Goal: Task Accomplishment & Management: Complete application form

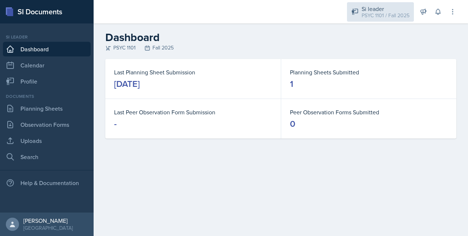
click at [391, 12] on div "PSYC 1101 / Fall 2025" at bounding box center [386, 16] width 48 height 8
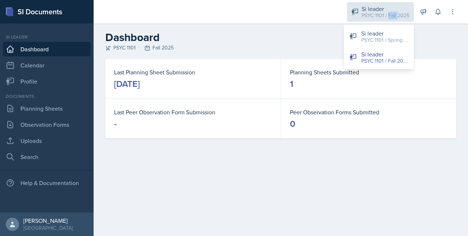
click at [391, 12] on div "PSYC 1101 / Fall 2025" at bounding box center [386, 16] width 48 height 8
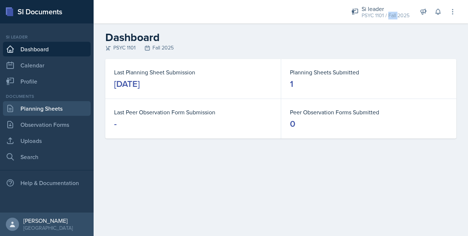
click at [45, 108] on link "Planning Sheets" at bounding box center [47, 108] width 88 height 15
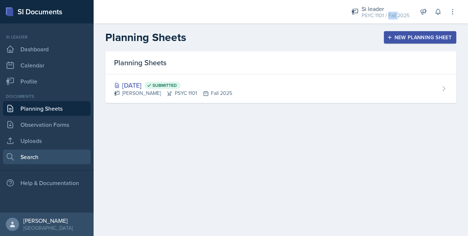
click at [30, 155] on link "Search" at bounding box center [47, 156] width 88 height 15
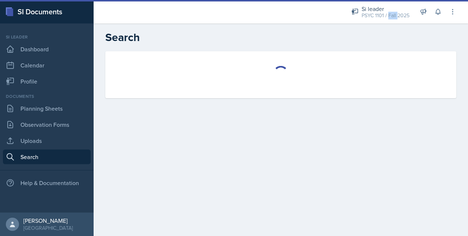
select select "all"
select select "1"
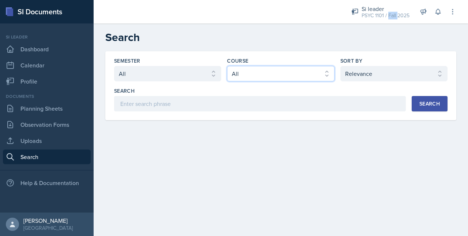
click at [264, 79] on select "Select course All ACCT 2101 ACCT 2102 ACCT 4050 ANTH 1102 ANTH 3301 ARCH 1000 A…" at bounding box center [280, 73] width 107 height 15
select select "93a945cf-eb40-40a1-82f0-d0905c6d75b7"
click at [227, 66] on select "Select course All ACCT 2101 ACCT 2102 ACCT 4050 ANTH 1102 ANTH 3301 ARCH 1000 A…" at bounding box center [280, 73] width 107 height 15
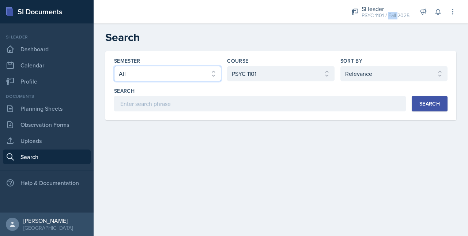
drag, startPoint x: 177, startPoint y: 79, endPoint x: 184, endPoint y: 78, distance: 7.0
click at [177, 79] on select "Select semester All Fall 2025 Summer 2025 Spring 2025 Fall 2024 Summer 2024 Spr…" at bounding box center [167, 73] width 107 height 15
click at [114, 66] on select "Select semester All Fall 2025 Summer 2025 Spring 2025 Fall 2024 Summer 2024 Spr…" at bounding box center [167, 73] width 107 height 15
click at [192, 75] on select "Select semester All Fall 2025 Summer 2025 Spring 2025 Fall 2024 Summer 2024 Spr…" at bounding box center [167, 73] width 107 height 15
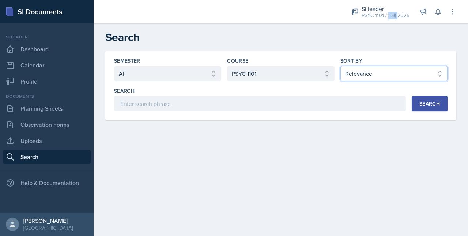
click at [362, 74] on select "Select sort by Relevance Document Date (Asc) Document Date (Desc)" at bounding box center [394, 73] width 107 height 15
select select "2"
click at [341, 66] on select "Select sort by Relevance Document Date (Asc) Document Date (Desc)" at bounding box center [394, 73] width 107 height 15
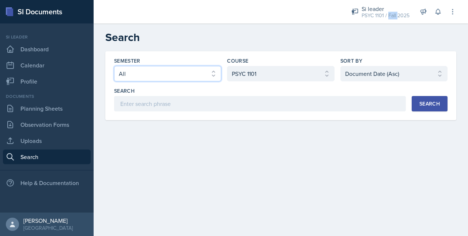
click at [169, 77] on select "Select semester All Fall 2025 Summer 2025 Spring 2025 Fall 2024 Summer 2024 Spr…" at bounding box center [167, 73] width 107 height 15
click at [114, 66] on select "Select semester All Fall 2025 Summer 2025 Spring 2025 Fall 2024 Summer 2024 Spr…" at bounding box center [167, 73] width 107 height 15
click at [420, 97] on button "Search" at bounding box center [430, 103] width 36 height 15
click at [176, 72] on select "Select semester All Fall 2025 Summer 2025 Spring 2025 Fall 2024 Summer 2024 Spr…" at bounding box center [167, 73] width 107 height 15
select select "e2039551-f485-4c1b-a525-5b9893bb04c4"
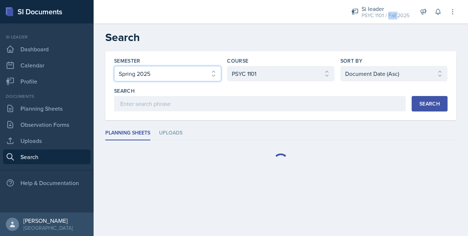
click at [114, 66] on select "Select semester All Fall 2025 Summer 2025 Spring 2025 Fall 2024 Summer 2024 Spr…" at bounding box center [167, 73] width 107 height 15
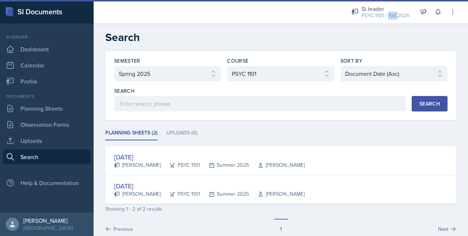
click at [433, 102] on div "Search" at bounding box center [430, 104] width 20 height 6
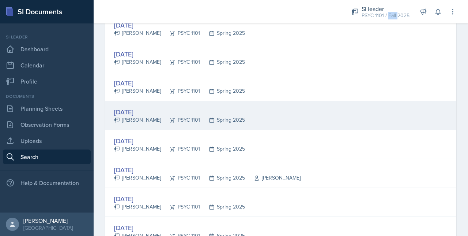
scroll to position [293, 0]
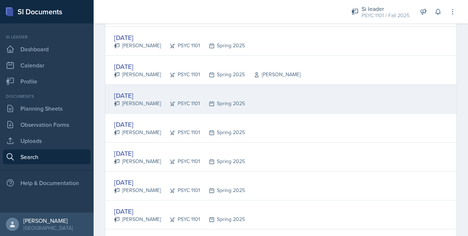
click at [143, 93] on div "[DATE]" at bounding box center [179, 95] width 131 height 10
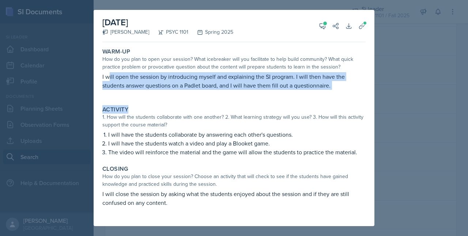
drag, startPoint x: 108, startPoint y: 76, endPoint x: 227, endPoint y: 106, distance: 122.7
click at [227, 106] on div "Warm-Up How do you plan to open your session? What icebreaker will you facilita…" at bounding box center [233, 135] width 263 height 181
click at [230, 106] on div "Activity" at bounding box center [233, 109] width 263 height 7
click at [214, 106] on div "Activity" at bounding box center [233, 109] width 263 height 7
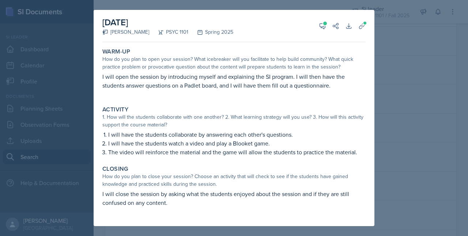
click at [379, 73] on div at bounding box center [234, 118] width 468 height 236
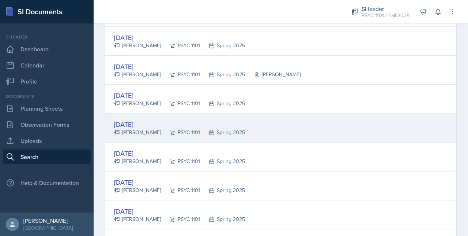
click at [132, 122] on div "[DATE]" at bounding box center [179, 124] width 131 height 10
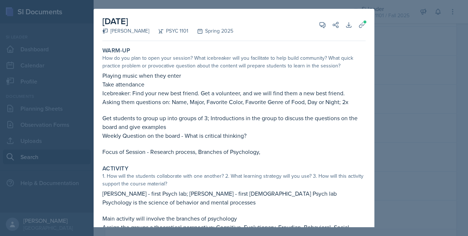
click at [468, 105] on div at bounding box center [234, 118] width 468 height 236
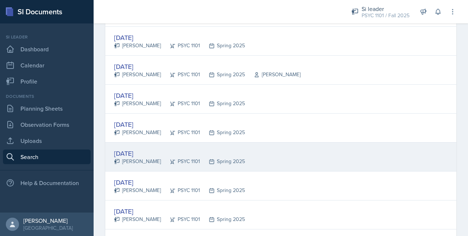
click at [183, 151] on div "[DATE]" at bounding box center [179, 153] width 131 height 10
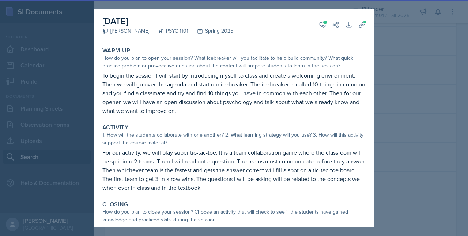
scroll to position [27, 0]
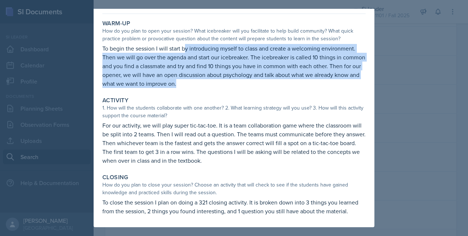
drag, startPoint x: 184, startPoint y: 50, endPoint x: 225, endPoint y: 87, distance: 55.2
click at [225, 87] on p "To begin the session I will start by introducing myself to class and create a w…" at bounding box center [233, 66] width 263 height 44
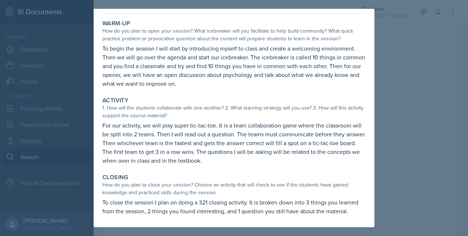
drag, startPoint x: 225, startPoint y: 87, endPoint x: 246, endPoint y: 92, distance: 20.9
click at [246, 92] on div "Warm-Up How do you plan to open your session? What icebreaker will you facilita…" at bounding box center [233, 122] width 263 height 210
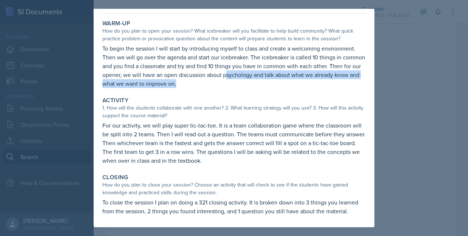
drag, startPoint x: 259, startPoint y: 76, endPoint x: 219, endPoint y: 85, distance: 40.7
click at [219, 85] on p "To begin the session I will start by introducing myself to class and create a w…" at bounding box center [233, 66] width 263 height 44
drag, startPoint x: 219, startPoint y: 85, endPoint x: 214, endPoint y: 83, distance: 5.2
click at [214, 83] on p "To begin the session I will start by introducing myself to class and create a w…" at bounding box center [233, 66] width 263 height 44
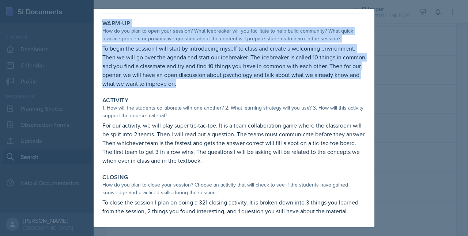
drag, startPoint x: 227, startPoint y: 85, endPoint x: 92, endPoint y: 48, distance: 139.7
click at [92, 48] on div "[DATE] [PERSON_NAME] PSYC 1101 Spring 2025 View Comments Comments [DATE] [PERSO…" at bounding box center [234, 118] width 468 height 236
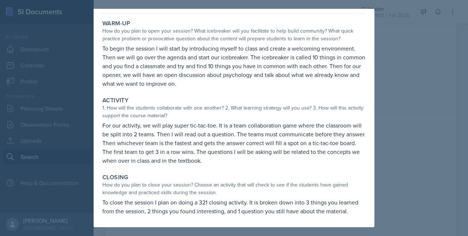
drag, startPoint x: 92, startPoint y: 48, endPoint x: 182, endPoint y: 99, distance: 102.8
click at [182, 99] on div "Activity" at bounding box center [233, 100] width 263 height 7
drag, startPoint x: 236, startPoint y: 86, endPoint x: 198, endPoint y: 138, distance: 64.0
drag, startPoint x: 198, startPoint y: 138, endPoint x: 345, endPoint y: 134, distance: 147.2
click at [345, 134] on p "For our activity, we will play super tic-tac-toe. It is a team collaboration ga…" at bounding box center [233, 143] width 263 height 44
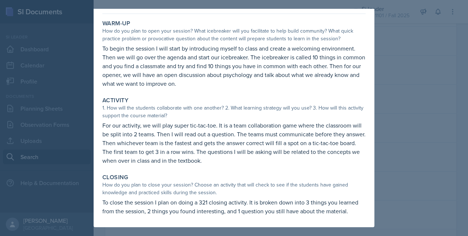
click at [345, 134] on p "For our activity, we will play super tic-tac-toe. It is a team collaboration ga…" at bounding box center [233, 143] width 263 height 44
click at [377, 23] on div at bounding box center [234, 118] width 468 height 236
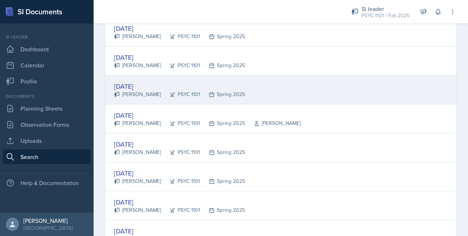
scroll to position [245, 0]
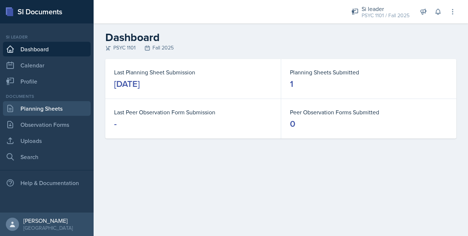
click at [43, 104] on link "Planning Sheets" at bounding box center [47, 108] width 88 height 15
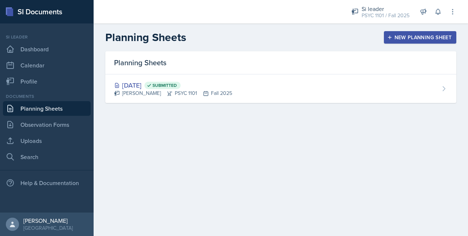
click at [323, 153] on main "Planning Sheets New Planning Sheet Planning Sheets [DATE] Submitted [PERSON_NAM…" at bounding box center [281, 129] width 375 height 212
click at [388, 33] on button "New Planning Sheet" at bounding box center [420, 37] width 72 height 12
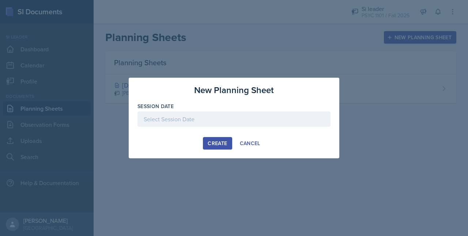
click at [250, 115] on div at bounding box center [234, 118] width 193 height 15
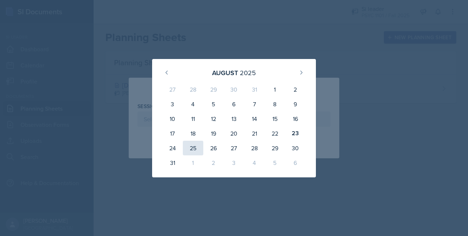
click at [198, 147] on div "25" at bounding box center [193, 148] width 20 height 15
type input "August 25th, 2025"
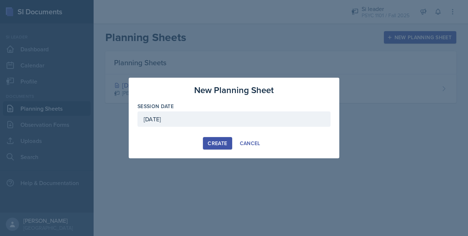
click at [218, 141] on div "Create" at bounding box center [217, 143] width 19 height 6
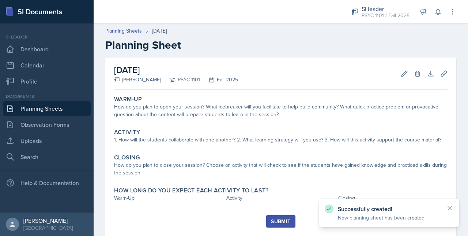
click at [214, 123] on div "Warm-Up How do you plan to open your session? What icebreaker will you facilita…" at bounding box center [281, 154] width 334 height 122
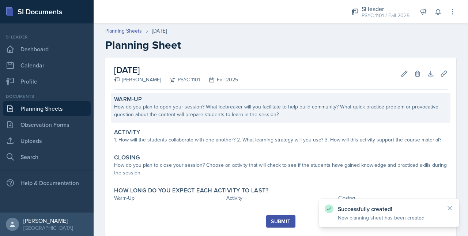
click at [206, 117] on div "How do you plan to open your session? What icebreaker will you facilitate to he…" at bounding box center [281, 110] width 334 height 15
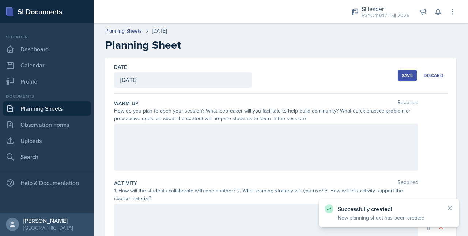
click at [176, 135] on div at bounding box center [266, 147] width 304 height 47
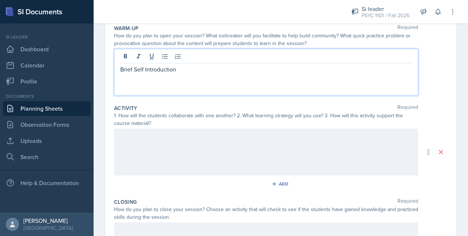
scroll to position [79, 0]
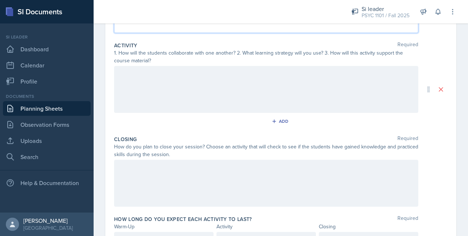
click at [175, 175] on div at bounding box center [266, 183] width 304 height 47
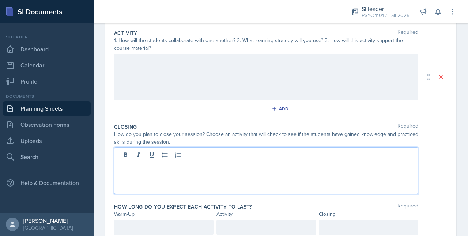
scroll to position [177, 0]
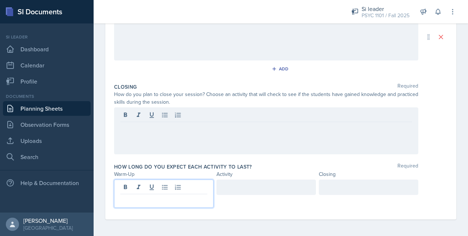
click at [161, 195] on p at bounding box center [163, 199] width 87 height 9
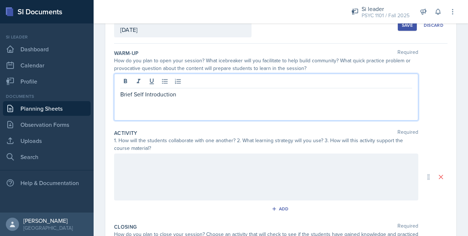
scroll to position [63, 0]
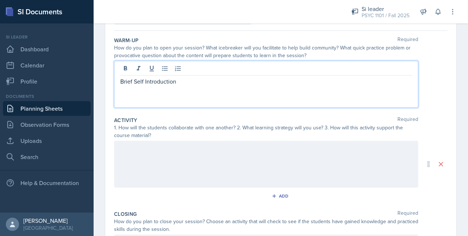
click at [187, 83] on p "Brief Self Introduction" at bounding box center [266, 81] width 292 height 9
click at [173, 155] on div at bounding box center [266, 164] width 304 height 47
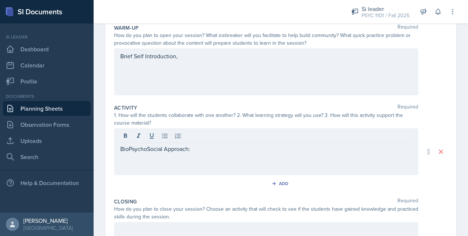
click at [179, 68] on div "Brief Self Introduction," at bounding box center [266, 71] width 304 height 47
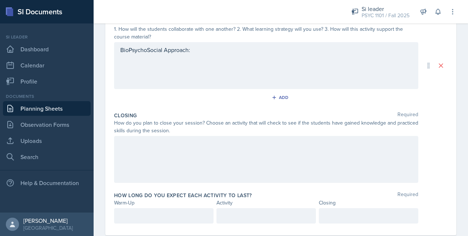
click at [153, 168] on div at bounding box center [266, 159] width 304 height 47
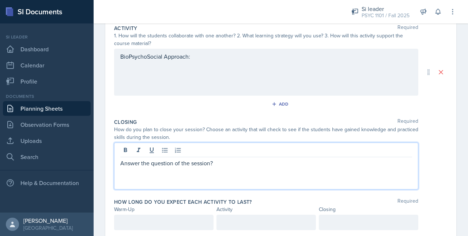
scroll to position [154, 0]
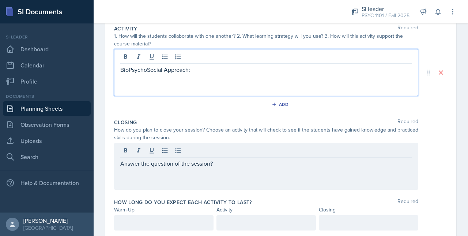
click at [150, 65] on p "BioPsychoSocial Approach:" at bounding box center [266, 69] width 292 height 9
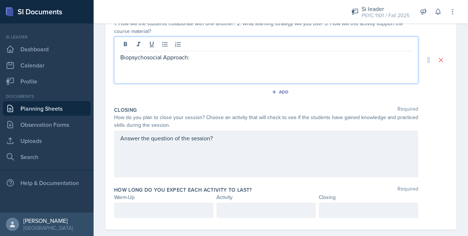
click at [199, 57] on p "Biopsychosocial Approach:" at bounding box center [266, 57] width 292 height 9
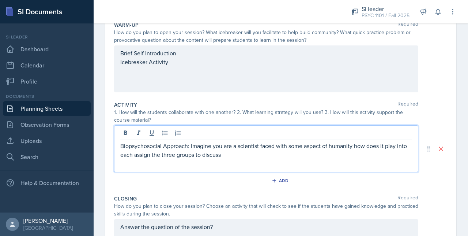
click at [179, 77] on div "Brief Self Introduction Icebreaker Activity" at bounding box center [266, 68] width 304 height 47
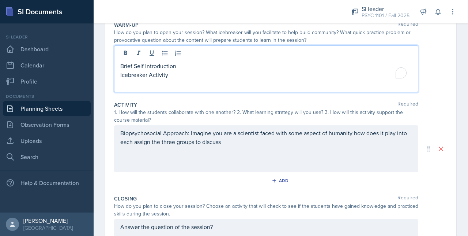
scroll to position [91, 0]
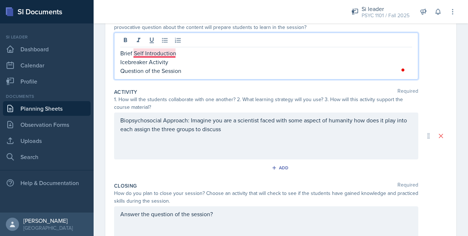
click at [144, 55] on p "Brief Self Introduction" at bounding box center [266, 53] width 292 height 9
click at [199, 64] on p "Icebreaker Activity" at bounding box center [266, 61] width 292 height 9
click at [199, 67] on p "Question of the Session" at bounding box center [266, 70] width 292 height 9
click at [247, 129] on p "Biopsychosocial Approach: Imagine you are a scientist faced with some aspect of…" at bounding box center [266, 125] width 292 height 18
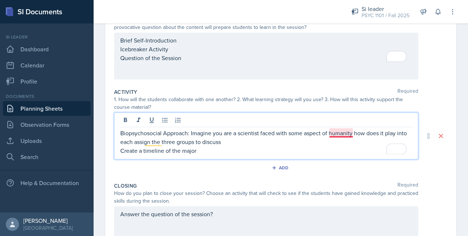
click at [339, 134] on p "Biopsychosocial Approach: Imagine you are a scientist faced with some aspect of…" at bounding box center [266, 137] width 292 height 18
click at [265, 151] on p "Create a timeline of the major" at bounding box center [266, 150] width 292 height 9
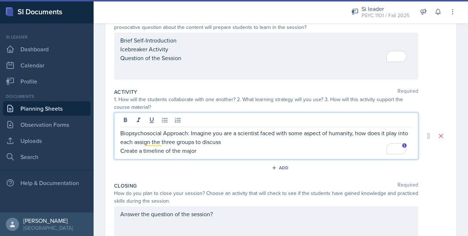
click at [142, 150] on p "Create a timeline of the major" at bounding box center [266, 150] width 292 height 9
click at [207, 155] on div "Biopsychosocial Approach: Imagine you are a scientist faced with some aspect of…" at bounding box center [266, 135] width 304 height 47
click at [197, 140] on p "Biopsychosocial Approach: Imagine you are a scientist faced with some aspect of…" at bounding box center [266, 137] width 292 height 18
click at [200, 149] on p "Create a timeline of the major" at bounding box center [266, 150] width 292 height 9
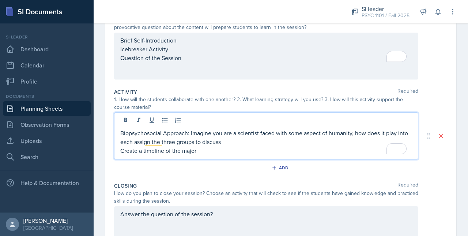
drag, startPoint x: 199, startPoint y: 152, endPoint x: 119, endPoint y: 156, distance: 80.6
click at [119, 156] on div "Biopsychosocial Approach: Imagine you are a scientist faced with some aspect of…" at bounding box center [266, 135] width 304 height 47
click at [120, 132] on p "Biopsychosocial Approach: Imagine you are a scientist faced with some aspect of…" at bounding box center [266, 137] width 292 height 18
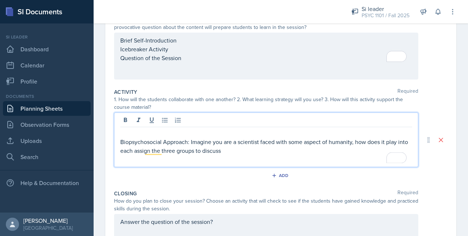
click at [120, 132] on p "To enrich screen reader interactions, please activate Accessibility in Grammarl…" at bounding box center [266, 132] width 292 height 9
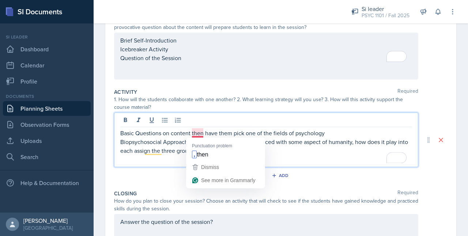
click at [193, 134] on p "Basic Questions on content then have them pick one of the fields of psychology" at bounding box center [266, 132] width 292 height 9
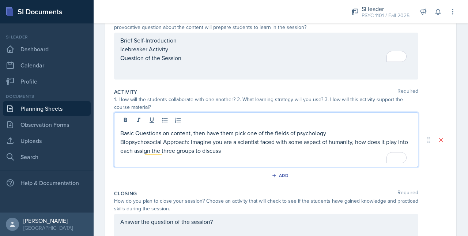
click at [257, 133] on p "Basic Questions on content, then have them pick one of the fields of psychology" at bounding box center [266, 132] width 292 height 9
click at [272, 134] on p "Basic Questions on content, then have them pick one of the fields of psychology" at bounding box center [266, 132] width 292 height 9
click at [293, 134] on p "Basic Questions on content, then have them pick their favorite fields of psycho…" at bounding box center [266, 132] width 292 height 9
click at [337, 137] on p "Biopsychosocial Approach: Imagine you are a scientist faced with some aspect of…" at bounding box center [266, 146] width 292 height 18
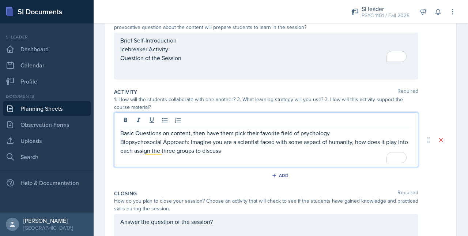
click at [338, 131] on p "Basic Questions on content, then have them pick their favorite field of psychol…" at bounding box center [266, 132] width 292 height 9
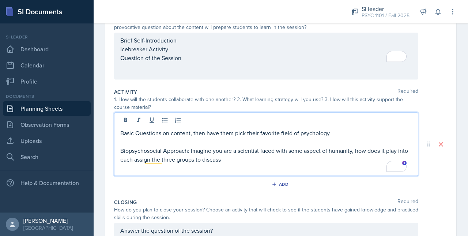
click at [334, 134] on p "Basic Questions on content, then have them pick their favorite field of psychol…" at bounding box center [266, 132] width 292 height 9
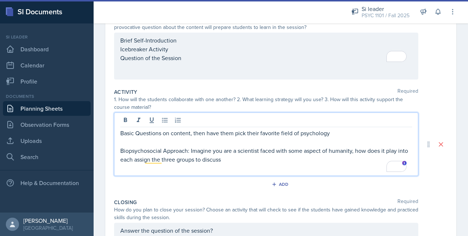
click at [258, 131] on p "Basic Questions on content, then have them pick their favorite field of psychol…" at bounding box center [266, 132] width 292 height 9
click at [302, 138] on p "To enrich screen reader interactions, please activate Accessibility in Grammarl…" at bounding box center [266, 141] width 292 height 9
click at [305, 128] on p "Basic Questions on content, then have them pick the most interesting favorite f…" at bounding box center [266, 132] width 292 height 9
click at [307, 128] on p "Basic Questions on content, then have them pick the most interesting favorite f…" at bounding box center [266, 132] width 292 height 9
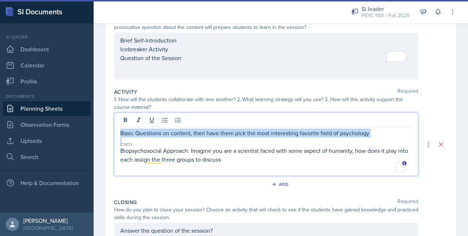
click at [307, 128] on p "Basic Questions on content, then have them pick the most interesting favorite f…" at bounding box center [266, 132] width 292 height 9
click at [307, 131] on p "Basic Questions on content, then have them pick the most interesting favorite f…" at bounding box center [266, 132] width 292 height 9
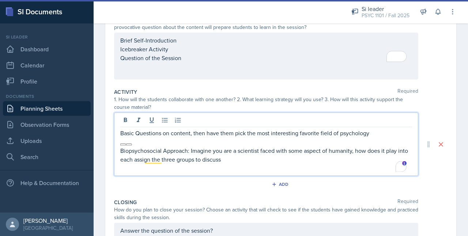
click at [307, 131] on p "Basic Questions on content, then have them pick the most interesting favorite f…" at bounding box center [266, 132] width 292 height 9
click at [307, 131] on p "Basic Questions on content, then have them pick the most interesting faorite fi…" at bounding box center [266, 132] width 292 height 9
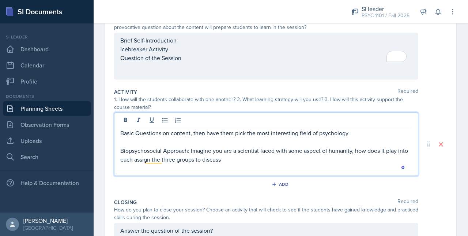
click at [351, 134] on p "Basic Questions on content, then have them pick the most interesting field of p…" at bounding box center [266, 132] width 292 height 9
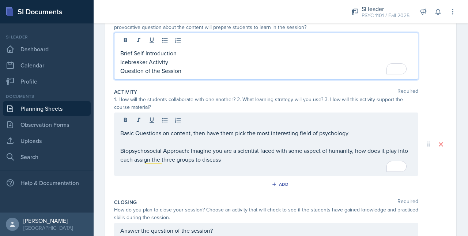
click at [171, 47] on div "Brief Self-Introduction Icebreaker Activity Question of the Session" at bounding box center [266, 56] width 304 height 47
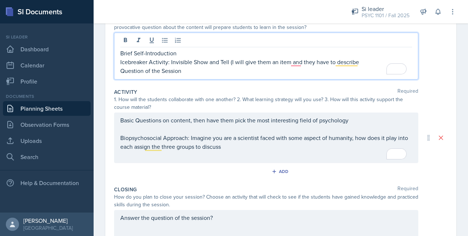
click at [296, 65] on p "Icebreaker Activity: Invisible Show and Tell (I will give them an item and they…" at bounding box center [266, 61] width 292 height 9
click at [365, 67] on p "Question of the Session" at bounding box center [266, 70] width 292 height 9
click at [362, 58] on p "Icebreaker Activity: Invisible Show and Tell (I will give them an item, and the…" at bounding box center [266, 61] width 292 height 9
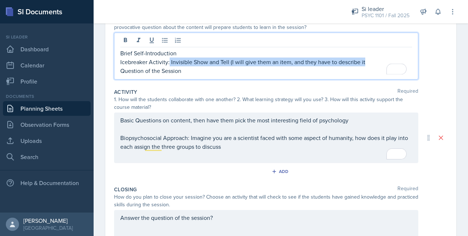
drag, startPoint x: 364, startPoint y: 59, endPoint x: 170, endPoint y: 64, distance: 194.0
click at [170, 64] on p "Icebreaker Activity: Invisible Show and Tell (I will give them an item, and the…" at bounding box center [266, 61] width 292 height 9
copy p "Invisible Show and Tell (I will give them an item, and they have to describe it"
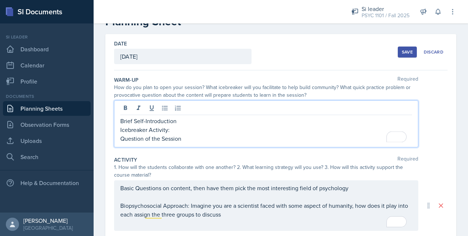
scroll to position [23, 0]
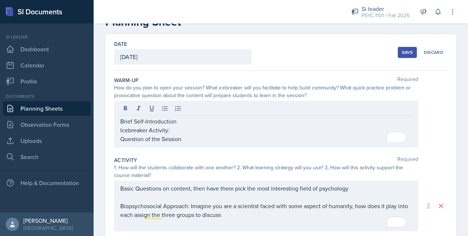
click at [408, 55] on button "Save" at bounding box center [407, 52] width 19 height 11
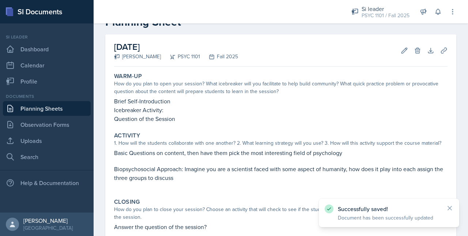
scroll to position [0, 0]
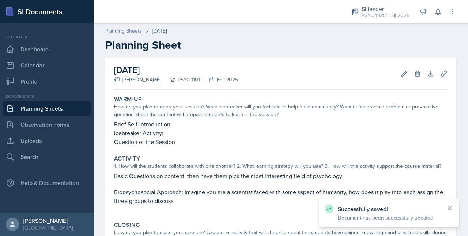
click at [121, 32] on link "Planning Sheets" at bounding box center [123, 31] width 37 height 8
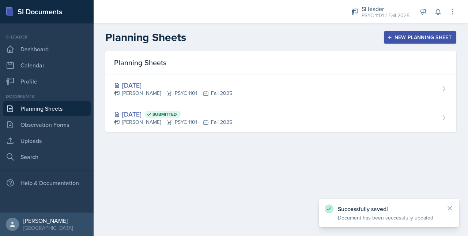
click at [414, 41] on button "New Planning Sheet" at bounding box center [420, 37] width 72 height 12
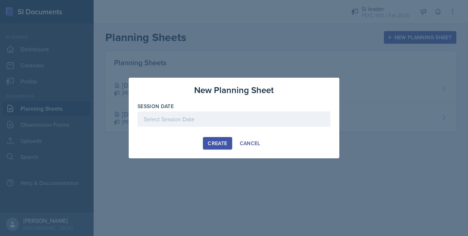
click at [250, 123] on div at bounding box center [234, 118] width 193 height 15
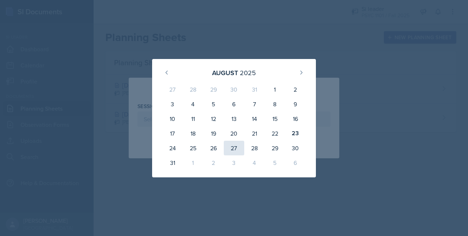
click at [231, 144] on div "27" at bounding box center [234, 148] width 20 height 15
type input "August 27th, 2025"
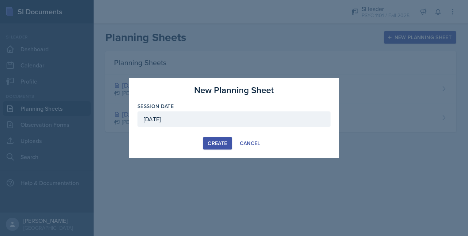
click at [216, 148] on button "Create" at bounding box center [217, 143] width 29 height 12
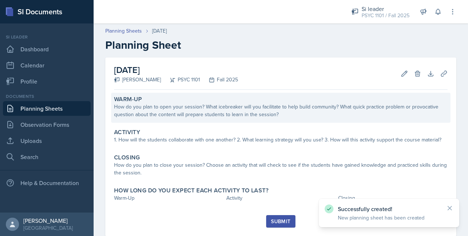
click at [160, 120] on div "Warm-Up How do you plan to open your session? What icebreaker will you facilita…" at bounding box center [281, 108] width 340 height 30
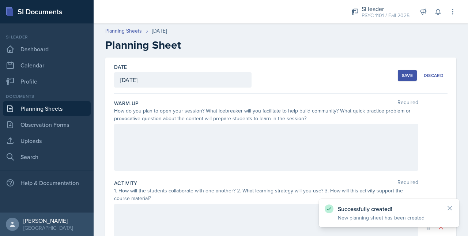
click at [148, 128] on div at bounding box center [266, 147] width 304 height 47
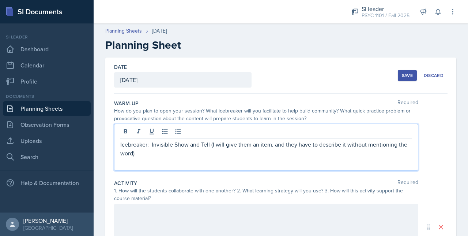
click at [154, 154] on p "Icebreaker: Invisible Show and Tell (I will give them an item, and they have to…" at bounding box center [266, 149] width 292 height 18
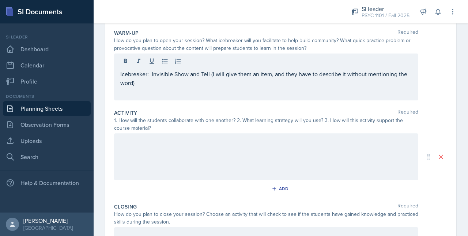
click at [203, 126] on div "1. How will the students collaborate with one another? 2. What learning strateg…" at bounding box center [266, 123] width 304 height 15
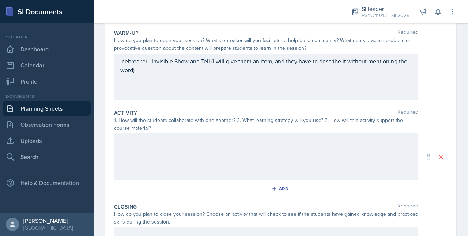
click at [146, 94] on div "Icebreaker: Invisible Show and Tell (I will give them an item, and they have to…" at bounding box center [266, 76] width 304 height 47
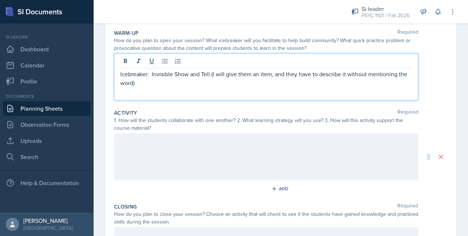
scroll to position [83, 0]
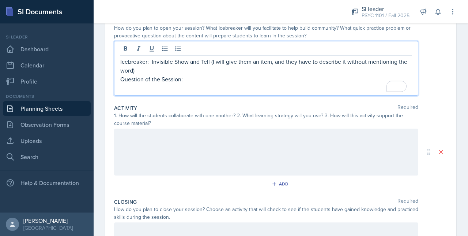
click at [187, 82] on p "Question of the Session:" at bounding box center [266, 79] width 292 height 9
click at [140, 89] on p "To enrich screen reader interactions, please activate Accessibility in Grammarl…" at bounding box center [266, 87] width 292 height 9
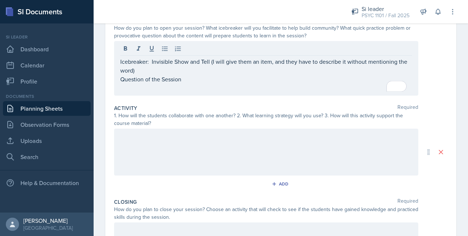
click at [124, 148] on div at bounding box center [266, 151] width 304 height 47
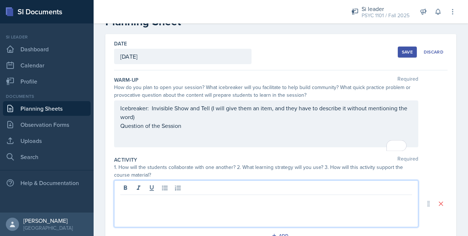
scroll to position [21, 0]
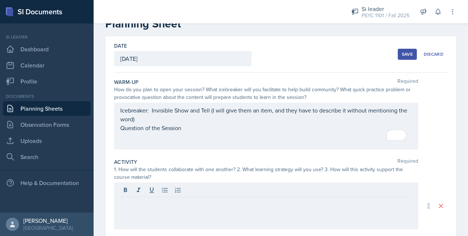
click at [402, 53] on div "Save" at bounding box center [407, 54] width 11 height 6
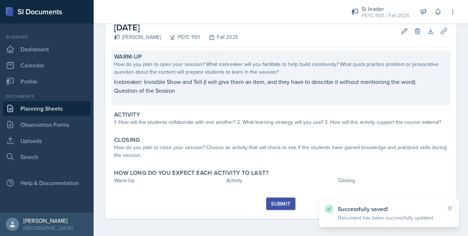
scroll to position [0, 0]
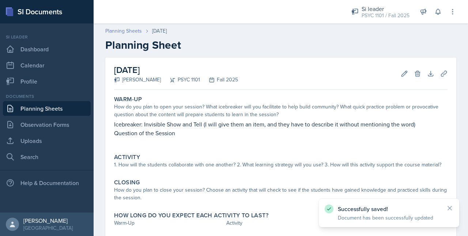
click at [115, 33] on link "Planning Sheets" at bounding box center [123, 31] width 37 height 8
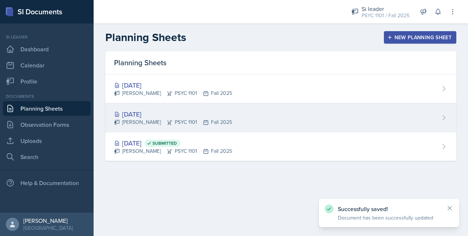
click at [145, 109] on div "Aug 25th, 2025" at bounding box center [173, 114] width 118 height 10
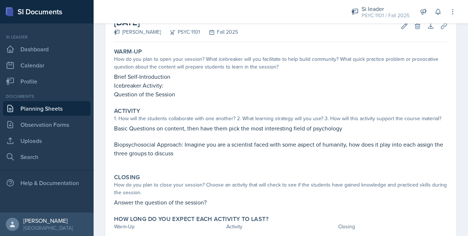
scroll to position [48, 0]
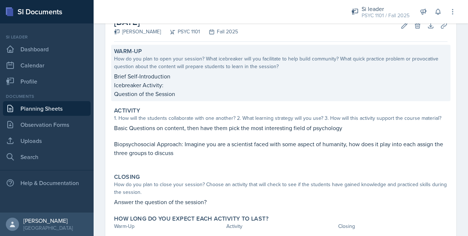
click at [193, 88] on p "Icebreaker Activity:" at bounding box center [281, 85] width 334 height 9
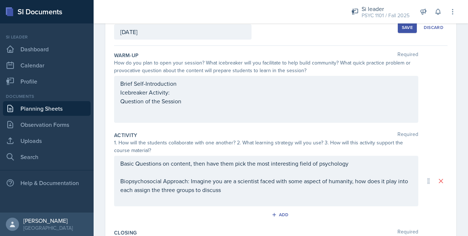
click at [177, 94] on div "Brief Self-Introduction Icebreaker Activity: Question of the Session" at bounding box center [266, 92] width 292 height 26
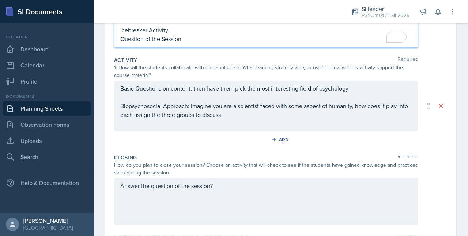
scroll to position [137, 0]
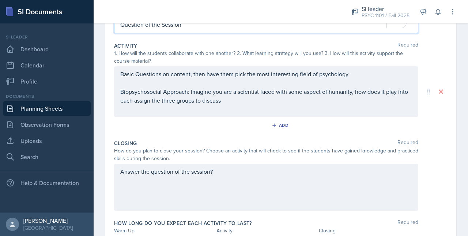
click at [225, 170] on p "Answer the question of the session?" at bounding box center [266, 171] width 292 height 9
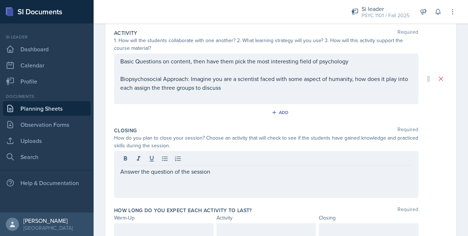
click at [119, 172] on div "Answer the question of the session" at bounding box center [266, 174] width 304 height 47
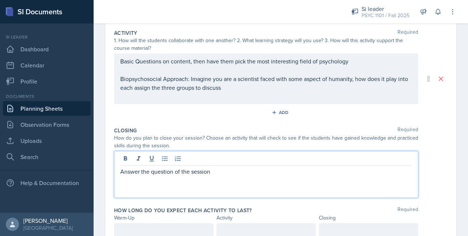
click at [120, 171] on p "Answer the question of the session" at bounding box center [266, 171] width 292 height 9
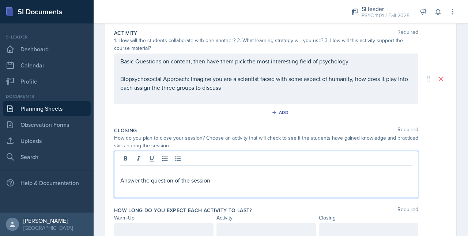
click at [120, 171] on p at bounding box center [266, 171] width 292 height 9
click at [216, 183] on p "Answer the question of the session" at bounding box center [266, 180] width 292 height 9
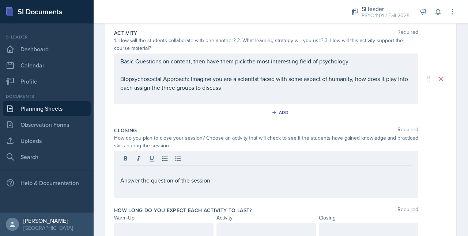
click at [117, 177] on div "Answer the question of the session" at bounding box center [266, 174] width 304 height 47
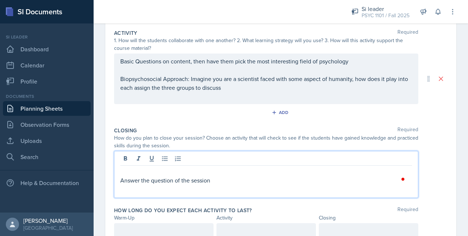
click at [121, 178] on p "Answer the question of the session" at bounding box center [266, 180] width 292 height 9
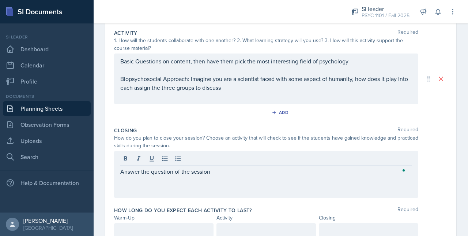
click at [221, 179] on div "Answer the question of the session" at bounding box center [266, 174] width 304 height 47
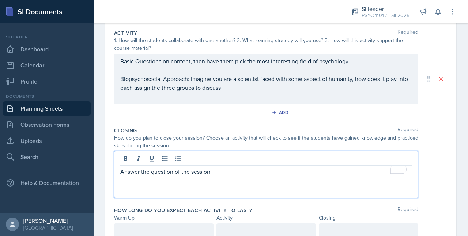
click at [220, 172] on p "Answer the question of the session" at bounding box center [266, 171] width 292 height 9
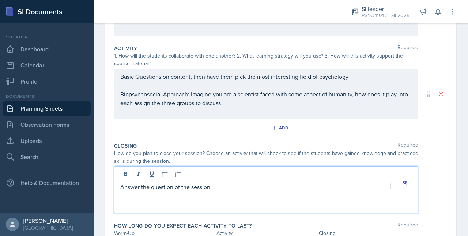
scroll to position [143, 0]
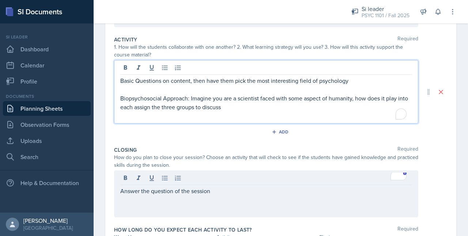
click at [248, 111] on p "To enrich screen reader interactions, please activate Accessibility in Grammarl…" at bounding box center [266, 115] width 292 height 9
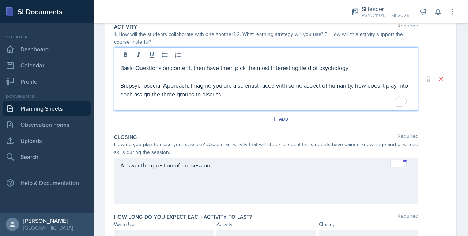
click at [238, 118] on div "Add" at bounding box center [281, 120] width 334 height 14
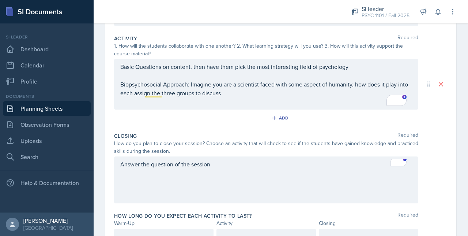
click at [214, 168] on div "Answer the question of the session" at bounding box center [266, 179] width 304 height 47
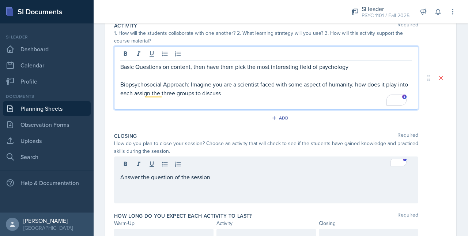
click at [214, 80] on p "Biopsychosocial Approach: Imagine you are a scientist faced with some aspect of…" at bounding box center [266, 89] width 292 height 18
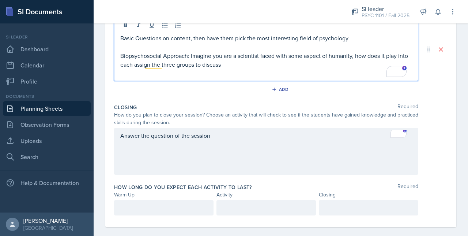
scroll to position [193, 0]
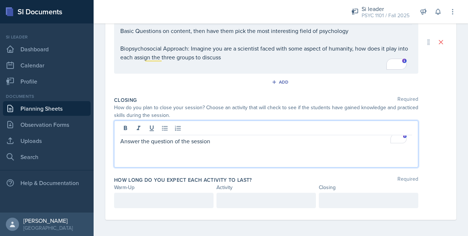
drag, startPoint x: 233, startPoint y: 141, endPoint x: 195, endPoint y: 124, distance: 42.3
click at [195, 124] on div "Answer the question of the session" at bounding box center [266, 143] width 304 height 47
click at [232, 144] on div "Answer the question of the session" at bounding box center [266, 143] width 304 height 47
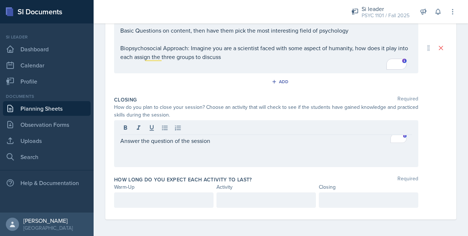
click at [224, 153] on div "Answer the question of the session" at bounding box center [266, 143] width 304 height 47
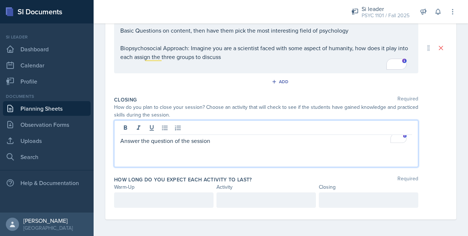
click at [217, 136] on p "Answer the question of the session" at bounding box center [266, 140] width 292 height 9
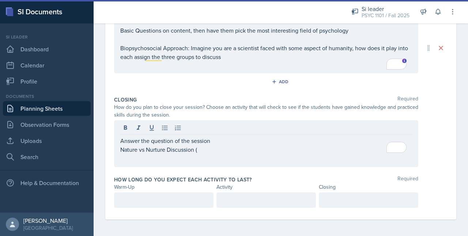
click at [224, 193] on div at bounding box center [267, 199] width 100 height 15
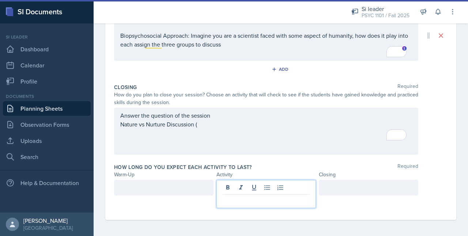
click at [208, 146] on div "Answer the question of the session Nature vs Nurture Discussion (" at bounding box center [266, 131] width 304 height 47
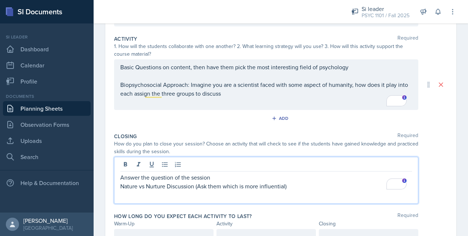
scroll to position [157, 0]
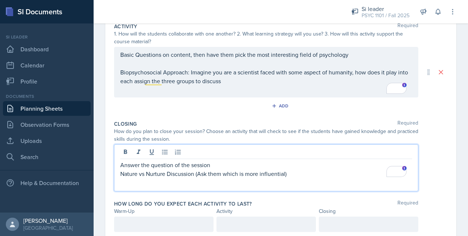
click at [326, 85] on p "Biopsychosocial Approach: Imagine you are a scientist faced with some aspect of…" at bounding box center [266, 77] width 292 height 18
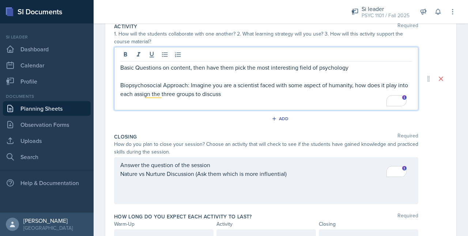
click at [192, 85] on p "Biopsychosocial Approach: Imagine you are a scientist faced with some aspect of…" at bounding box center [266, 90] width 292 height 18
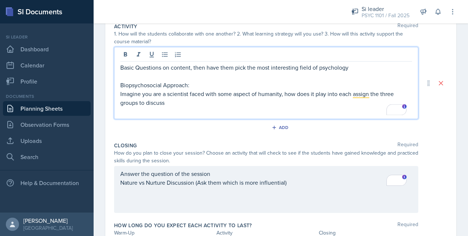
click at [177, 95] on p "Imagine you are a scientist faced with some aspect of humanity, how does it pla…" at bounding box center [266, 98] width 292 height 18
click at [187, 95] on p "Imagine you are a scientist faced with some aspect of humanity, how does it pla…" at bounding box center [266, 98] width 292 height 18
click at [190, 95] on p "Imagine you are a scientist faced with some aspect of humanity, how does it pla…" at bounding box center [266, 98] width 292 height 18
click at [235, 95] on p "Imagine you are a psychologist faced with some aspect of humanity, how does it …" at bounding box center [266, 98] width 292 height 18
drag, startPoint x: 229, startPoint y: 94, endPoint x: 292, endPoint y: 95, distance: 62.6
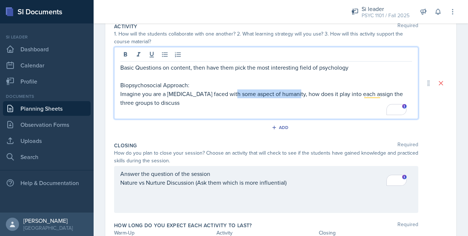
click at [292, 95] on p "Imagine you are a psychologist faced with some aspect of humanity, how does it …" at bounding box center [266, 98] width 292 height 18
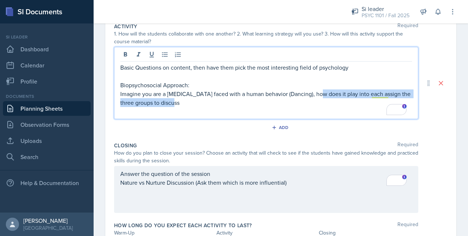
drag, startPoint x: 188, startPoint y: 100, endPoint x: 317, endPoint y: 96, distance: 128.9
click at [317, 96] on p "Imagine you are a psychologist faced with a human behavior (Dancing), how does …" at bounding box center [266, 98] width 292 height 18
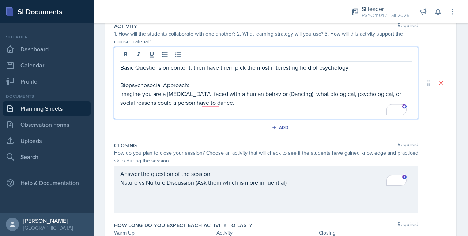
click at [199, 85] on p "Biopsychosocial Approach:" at bounding box center [266, 85] width 292 height 9
click at [210, 96] on p "Imagine you are a psychologist faced with a human behavior (Dancing), what biol…" at bounding box center [266, 98] width 292 height 18
click at [212, 103] on p "Imagine you are a psychologist faced with a human behavior (Dancing), what biol…" at bounding box center [266, 98] width 292 height 18
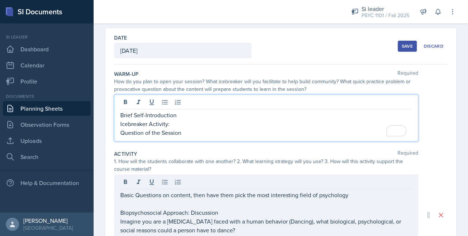
scroll to position [42, 0]
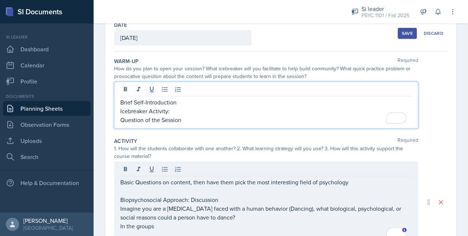
click at [182, 110] on p "Icebreaker Activity:" at bounding box center [266, 110] width 292 height 9
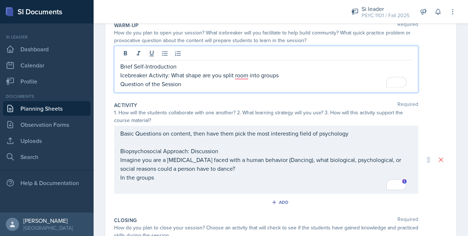
scroll to position [90, 0]
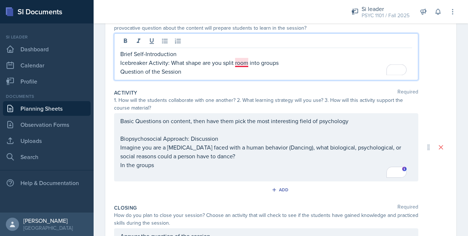
click at [240, 63] on p "Icebreaker Activity: What shape are you split room into groups" at bounding box center [266, 62] width 292 height 9
click at [220, 64] on p "Icebreaker Activity: What shape are you split into groups" at bounding box center [266, 62] width 292 height 9
click at [222, 63] on p "Icebreaker Activity: What shape are you split into groups" at bounding box center [266, 62] width 292 height 9
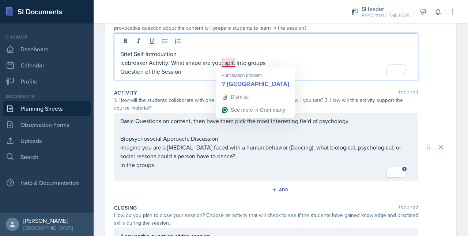
click at [232, 64] on p "Icebreaker Activity: What shape are you; split into groups" at bounding box center [266, 62] width 292 height 9
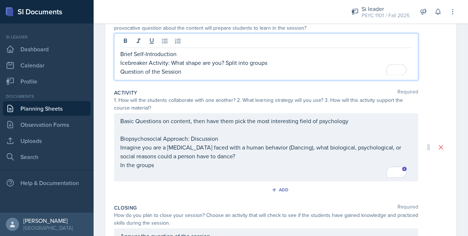
click at [226, 63] on p "Icebreaker Activity: What shape are you? Split into groups" at bounding box center [266, 62] width 292 height 9
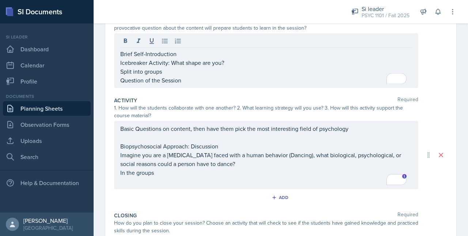
click at [120, 68] on div "Brief Self-Introduction Icebreaker Activity: What shape are you? Split into gro…" at bounding box center [266, 60] width 304 height 55
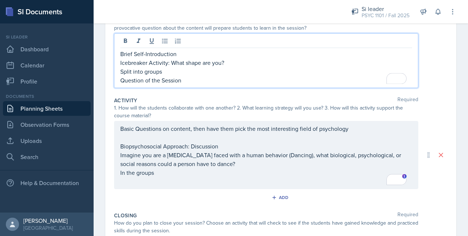
click at [184, 72] on p "Split into groups" at bounding box center [266, 71] width 292 height 9
click at [186, 78] on p "Question of the Session" at bounding box center [266, 80] width 292 height 9
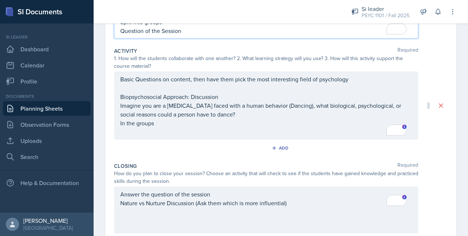
scroll to position [141, 0]
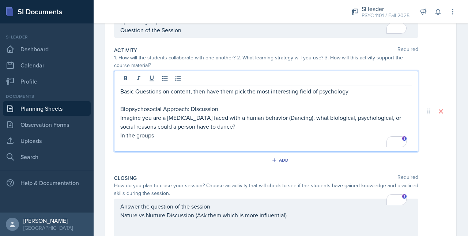
click at [142, 87] on div "Basic Questions on content, then have them pick the most interesting field of p…" at bounding box center [266, 117] width 292 height 61
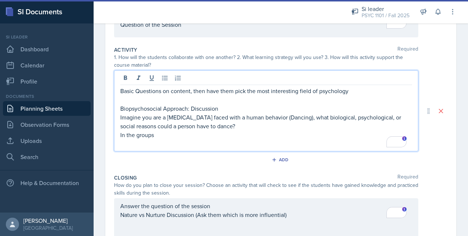
click at [352, 94] on p "Basic Questions on content, then have them pick the most interesting field of p…" at bounding box center [266, 90] width 292 height 9
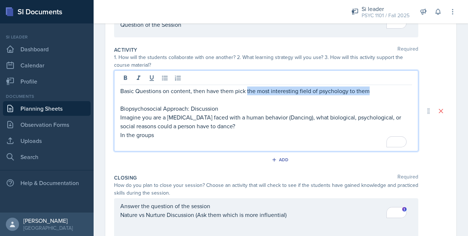
drag, startPoint x: 247, startPoint y: 91, endPoint x: 371, endPoint y: 92, distance: 123.7
click at [371, 92] on p "Basic Questions on content, then have them pick the most interesting field of p…" at bounding box center [266, 90] width 292 height 9
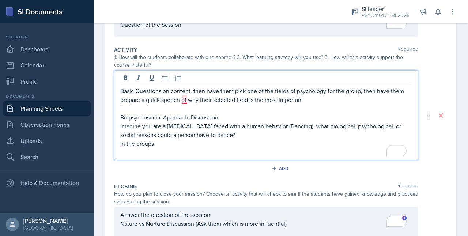
click at [186, 98] on p "Basic Questions on content, then have them pick one of the fields of psychology…" at bounding box center [266, 95] width 292 height 18
click at [322, 100] on p "Basic Questions on content, then have them pick one of the fields of psychology…" at bounding box center [266, 95] width 292 height 18
click at [298, 129] on p "Imagine you are a psychologist faced with a human behavior (Dancing), what biol…" at bounding box center [266, 130] width 292 height 18
click at [309, 123] on p "Imagine you are a psychologist faced with a human behavior (Dancing for example…" at bounding box center [266, 130] width 292 height 18
click at [328, 127] on p "Imagine you are a psychologist faced with a human behavior (Dancing for the exa…" at bounding box center [266, 130] width 292 height 18
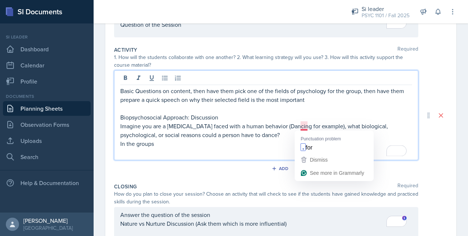
click at [302, 126] on p "Imagine you are a psychologist faced with a human behavior (Dancing for example…" at bounding box center [266, 130] width 292 height 18
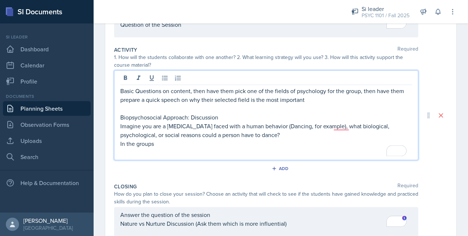
click at [308, 128] on p "Imagine you are a psychologist faced with a human behavior (Dancing, for exampl…" at bounding box center [266, 130] width 292 height 18
click at [356, 126] on p "Imagine you are a psychologist faced with a human behavior (Dancing, for the ex…" at bounding box center [266, 130] width 292 height 18
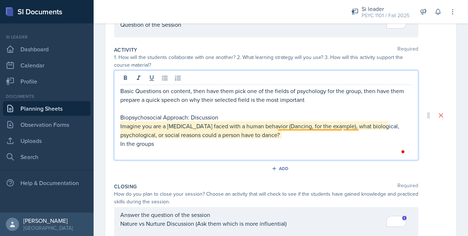
click at [311, 148] on p "To enrich screen reader interactions, please activate Accessibility in Grammarl…" at bounding box center [266, 152] width 292 height 9
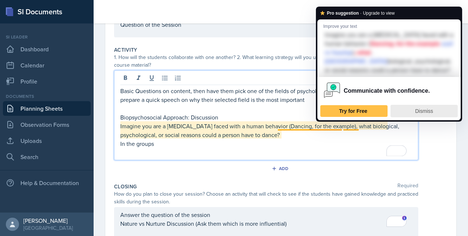
click at [416, 115] on div "Dismiss" at bounding box center [424, 111] width 61 height 12
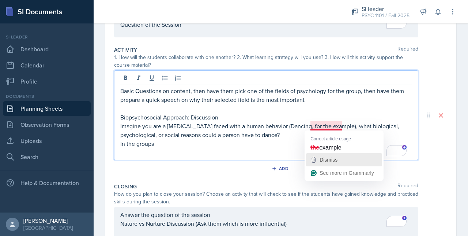
click at [321, 154] on button "Dismiss" at bounding box center [344, 159] width 76 height 13
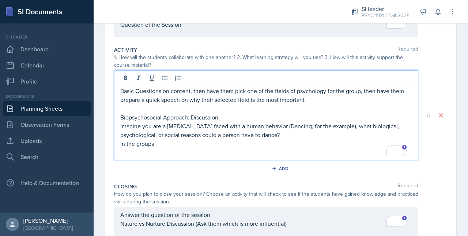
click at [302, 128] on p "Imagine you are a psychologist faced with a human behavior (Dancing, for the ex…" at bounding box center [266, 130] width 292 height 18
click at [169, 153] on p "To enrich screen reader interactions, please activate Accessibility in Grammarl…" at bounding box center [266, 152] width 292 height 9
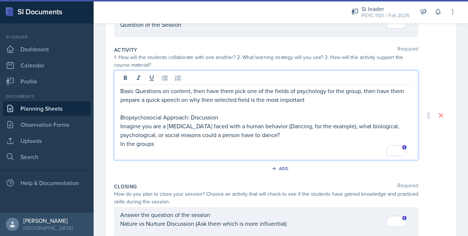
click at [161, 144] on p "In the groups" at bounding box center [266, 143] width 292 height 9
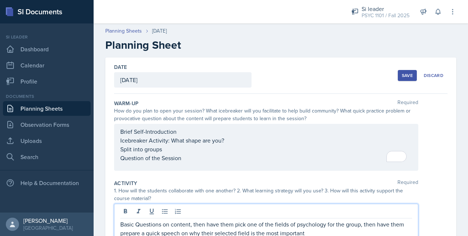
scroll to position [133, 0]
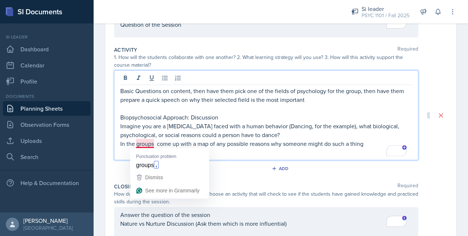
click at [149, 145] on p "In the groups come up with a map of any possible reasons why someone might do s…" at bounding box center [266, 143] width 292 height 9
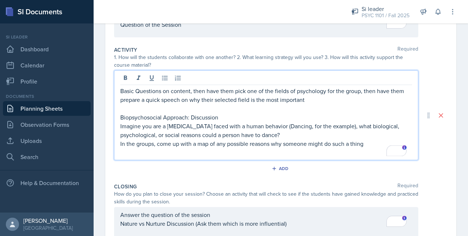
click at [367, 145] on p "In the groups, come up with a map of any possible reasons why someone might do …" at bounding box center [266, 143] width 292 height 9
click at [270, 143] on p "In the groups, come up with a map of any possible reasons why someone might do …" at bounding box center [266, 143] width 292 height 9
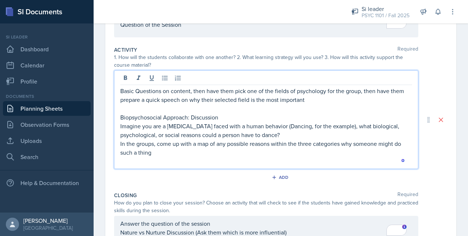
click at [160, 150] on p "In the groups, come up with a map of any possible reasons within the three cate…" at bounding box center [266, 148] width 292 height 18
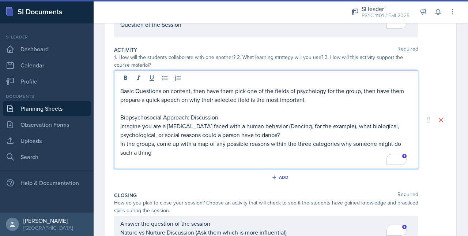
click at [119, 143] on div "Basic Questions on content, then have them pick one of the fields of psychology…" at bounding box center [266, 119] width 304 height 98
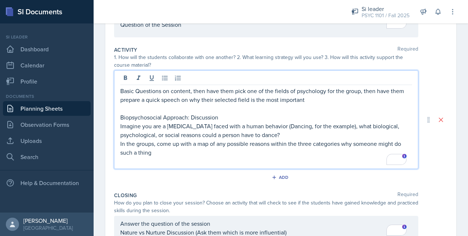
click at [120, 143] on p "In the groups, come up with a map of any possible reasons within the three cate…" at bounding box center [266, 148] width 292 height 18
click at [190, 150] on p "In the groups, come up with a map of any possible reasons within the three cate…" at bounding box center [269, 148] width 286 height 18
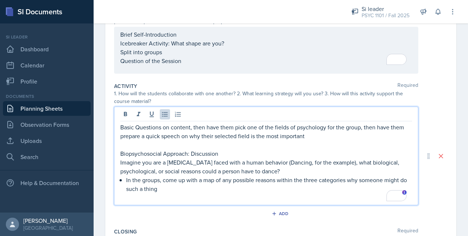
scroll to position [99, 0]
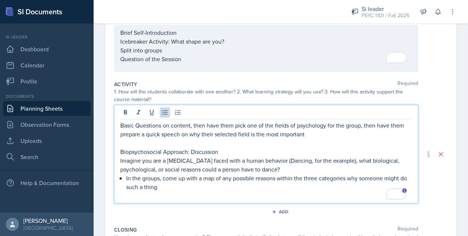
click at [313, 141] on p "To enrich screen reader interactions, please activate Accessibility in Grammarl…" at bounding box center [266, 142] width 292 height 9
click at [311, 138] on p "To enrich screen reader interactions, please activate Accessibility in Grammarl…" at bounding box center [266, 142] width 292 height 9
click at [310, 136] on p "Basic Questions on content, then have them pick one of the fields of psychology…" at bounding box center [266, 130] width 292 height 18
click at [290, 126] on p "Basic Questions on content, then have them pick one of the fields of psychology…" at bounding box center [266, 130] width 292 height 18
click at [308, 134] on p "Basic Questions on content, then have them pick one of the fields of psychology…" at bounding box center [266, 130] width 292 height 18
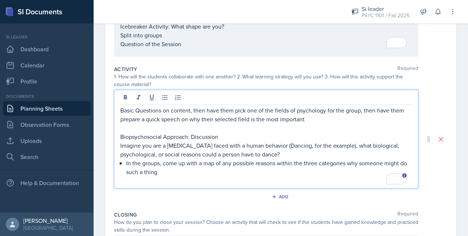
scroll to position [114, 0]
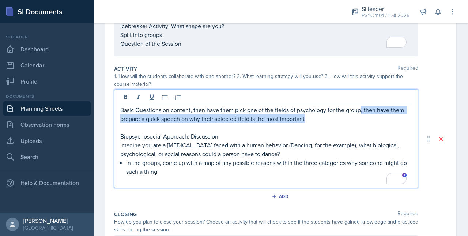
drag, startPoint x: 313, startPoint y: 120, endPoint x: 360, endPoint y: 112, distance: 47.5
click at [360, 112] on p "Basic Questions on content, then have them pick one of the fields of psychology…" at bounding box center [266, 114] width 292 height 18
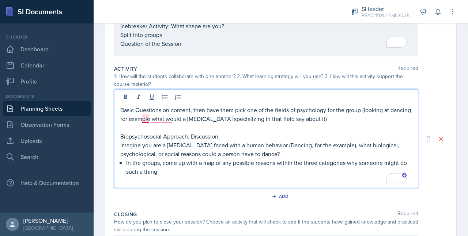
click at [149, 118] on p "Basic Questions on content, then have them pick one of the fields of psychology…" at bounding box center [266, 114] width 292 height 18
click at [157, 117] on p "Basic Questions on content, then have them pick one of the fields of psychology…" at bounding box center [266, 114] width 292 height 18
click at [367, 118] on p "Basic Questions on content, then have them pick one of the fields of psychology…" at bounding box center [266, 114] width 292 height 18
click at [176, 118] on p "Basic Questions on content, then have them pick one of the fields of psychology…" at bounding box center [266, 114] width 292 height 18
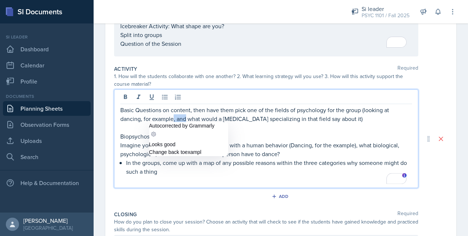
drag, startPoint x: 186, startPoint y: 118, endPoint x: 174, endPoint y: 120, distance: 12.3
click at [174, 120] on p "Basic Questions on content, then have them pick one of the fields of psychology…" at bounding box center [266, 114] width 292 height 18
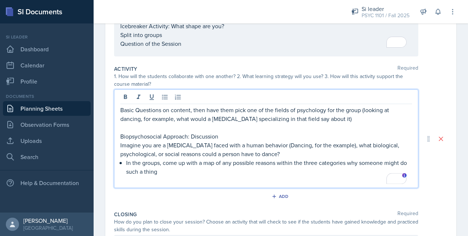
click at [354, 123] on p "To enrich screen reader interactions, please activate Accessibility in Grammarl…" at bounding box center [266, 127] width 292 height 9
click at [343, 117] on p "Basic Questions on content, then have them pick one of the fields of psychology…" at bounding box center [266, 114] width 292 height 18
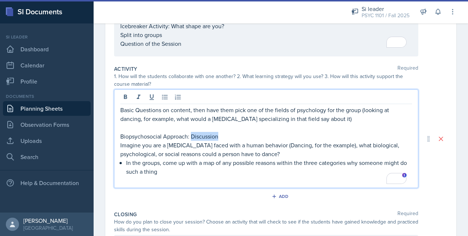
drag, startPoint x: 220, startPoint y: 137, endPoint x: 192, endPoint y: 135, distance: 28.2
click at [192, 135] on p "Biopsychosocial Approach: Discussion" at bounding box center [266, 136] width 292 height 9
click at [191, 135] on p "Biopsychosocial Approach: Discussion" at bounding box center [266, 136] width 292 height 9
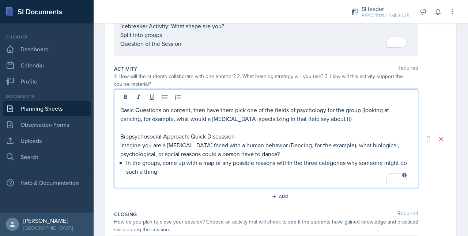
click at [240, 132] on p "Biopsychosocial Approach: Quick Discussion" at bounding box center [266, 136] width 292 height 9
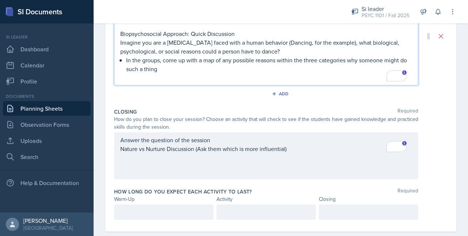
scroll to position [228, 0]
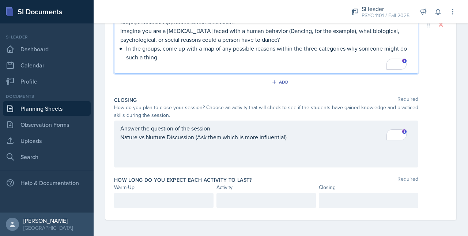
click at [155, 205] on div at bounding box center [164, 199] width 100 height 15
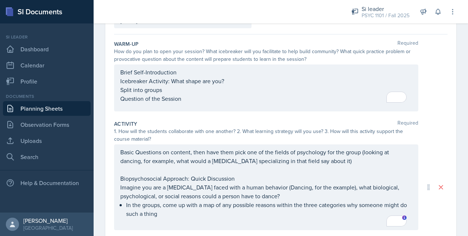
scroll to position [60, 0]
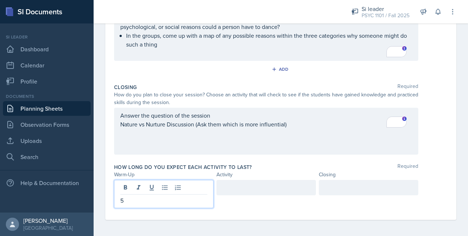
click at [227, 194] on div at bounding box center [267, 194] width 100 height 28
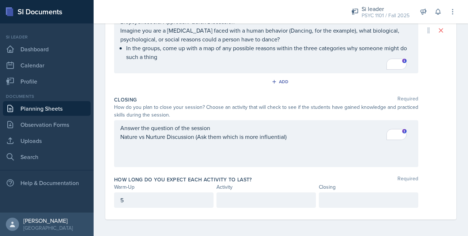
scroll to position [228, 0]
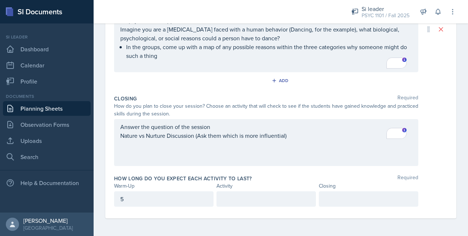
click at [225, 196] on p at bounding box center [266, 198] width 87 height 9
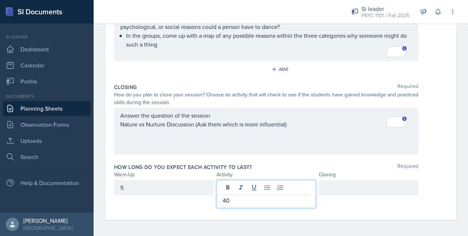
click at [330, 183] on div at bounding box center [369, 187] width 100 height 15
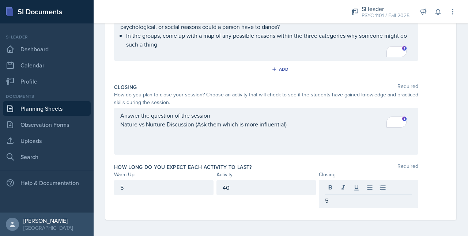
click at [259, 204] on div "40" at bounding box center [267, 194] width 100 height 28
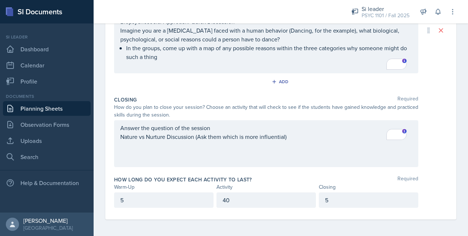
click at [272, 188] on div "Activity" at bounding box center [267, 187] width 100 height 8
click at [261, 194] on div "40" at bounding box center [267, 199] width 100 height 15
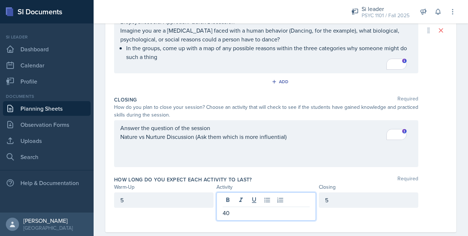
scroll to position [228, 0]
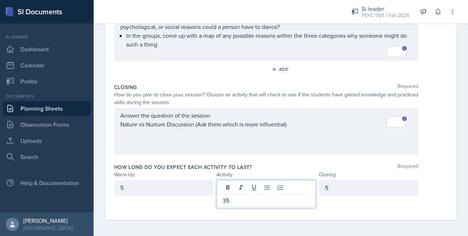
click at [335, 190] on div "5" at bounding box center [369, 187] width 100 height 15
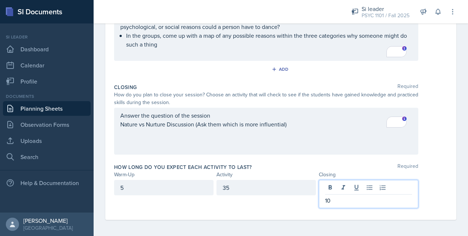
click at [228, 203] on div "35" at bounding box center [267, 194] width 100 height 28
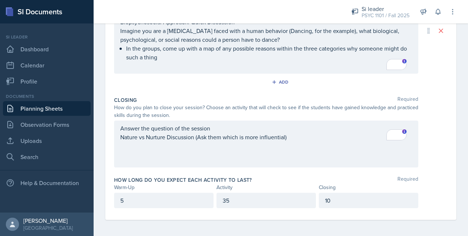
scroll to position [216, 0]
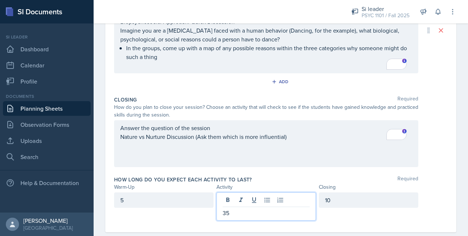
click at [260, 208] on p "35" at bounding box center [266, 212] width 87 height 9
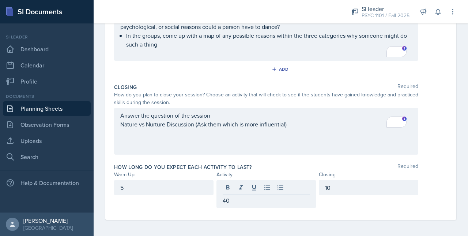
click at [190, 208] on div "How long do you expect each activity to last? Required Warm-Up Activity Closing…" at bounding box center [281, 186] width 334 height 53
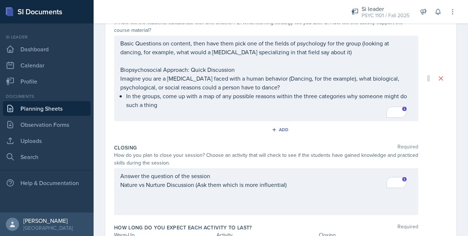
scroll to position [216, 0]
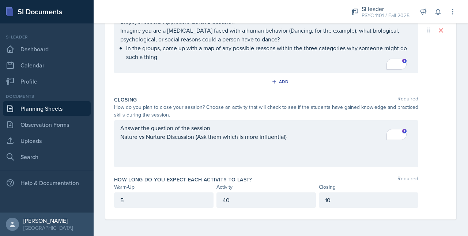
click at [235, 201] on div "40" at bounding box center [267, 199] width 100 height 15
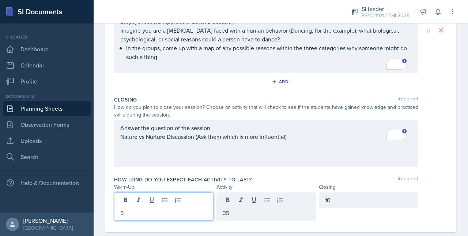
click at [164, 203] on div "5" at bounding box center [164, 206] width 100 height 28
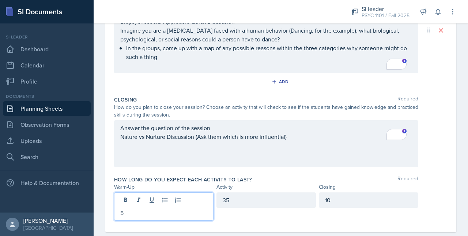
click at [259, 183] on div "Activity" at bounding box center [267, 187] width 100 height 8
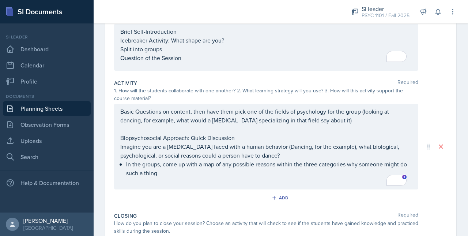
scroll to position [0, 0]
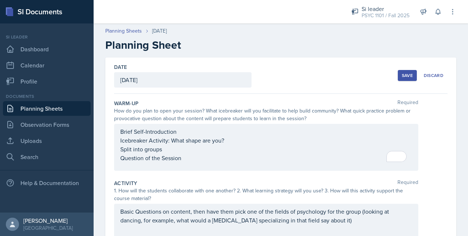
click at [406, 72] on button "Save" at bounding box center [407, 75] width 19 height 11
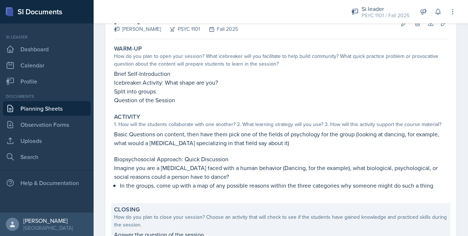
scroll to position [146, 0]
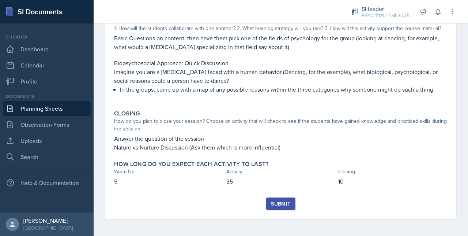
drag, startPoint x: 270, startPoint y: 206, endPoint x: 234, endPoint y: 219, distance: 38.1
click at [234, 219] on div "August 25th, 2025 Artemas Souder PSYC 1101 Fall 2025 Edit Delete Download Uploa…" at bounding box center [281, 73] width 375 height 325
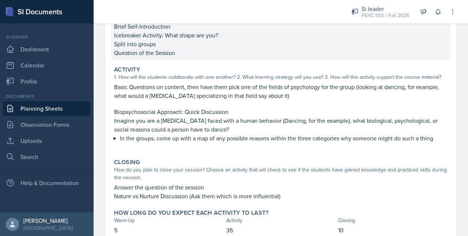
scroll to position [98, 0]
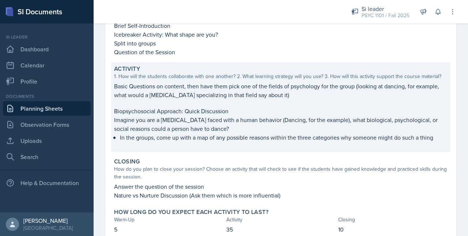
click at [201, 137] on p "In the groups, come up with a map of any possible reasons within the three cate…" at bounding box center [284, 137] width 328 height 9
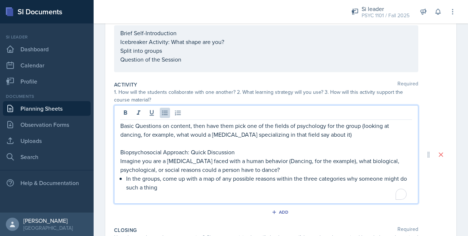
click at [218, 164] on div "Basic Questions on content, then have them pick one of the fields of psychology…" at bounding box center [266, 160] width 292 height 79
click at [216, 179] on p "In the groups, come up with a map of any possible reasons within the three cate…" at bounding box center [269, 183] width 286 height 18
click at [243, 179] on p "In the groups, come up with a concept map of any possible reasons within the th…" at bounding box center [269, 183] width 286 height 18
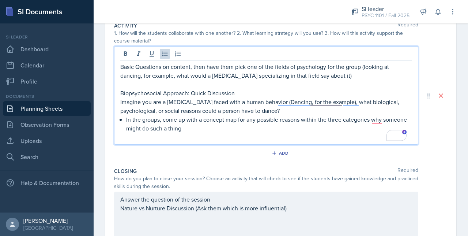
scroll to position [158, 0]
click at [213, 130] on p "In the groups, come up with a concept map for any possible reasons within the t…" at bounding box center [269, 124] width 286 height 18
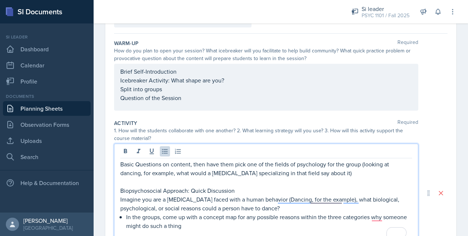
scroll to position [0, 0]
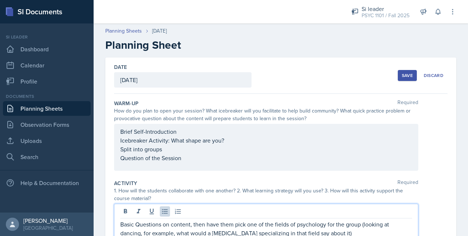
click at [390, 74] on div "Date August 25th, 2025 August 2025 27 28 29 30 31 1 2 3 4 5 6 7 8 9 10 11 12 13…" at bounding box center [281, 75] width 334 height 36
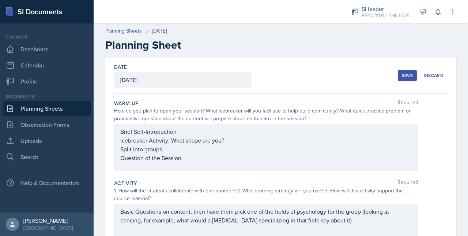
click at [398, 76] on button "Save" at bounding box center [407, 75] width 19 height 11
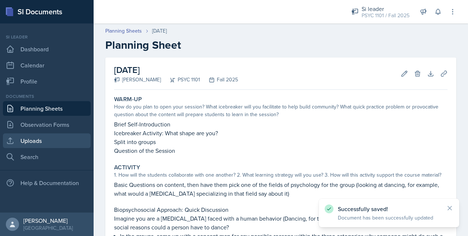
click at [34, 141] on link "Uploads" at bounding box center [47, 140] width 88 height 15
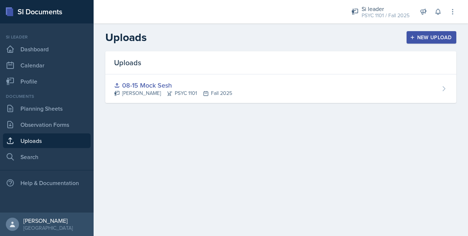
click at [422, 34] on div "New Upload" at bounding box center [432, 37] width 41 height 6
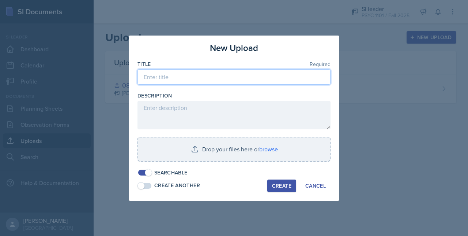
click at [175, 78] on input at bounding box center [234, 76] width 193 height 15
type input "C"
type input "S"
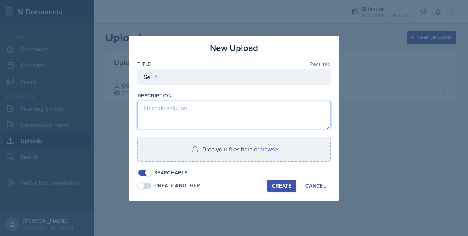
click at [187, 112] on textarea at bounding box center [234, 115] width 193 height 29
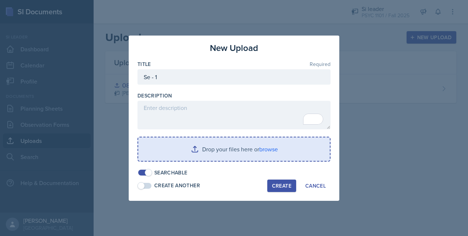
click at [248, 154] on input "file" at bounding box center [234, 148] width 192 height 23
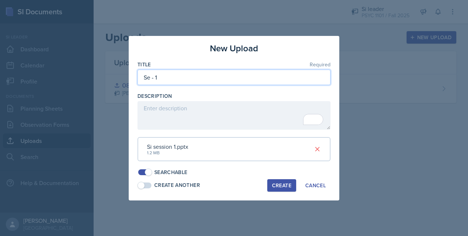
click at [150, 78] on input "Se - 1" at bounding box center [234, 77] width 193 height 15
type input "S.Se - 1"
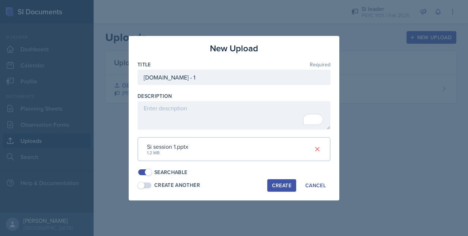
click at [279, 182] on div "Create" at bounding box center [281, 185] width 19 height 6
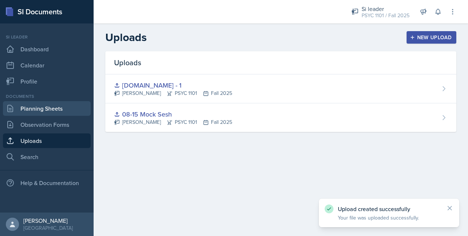
click at [32, 104] on link "Planning Sheets" at bounding box center [47, 108] width 88 height 15
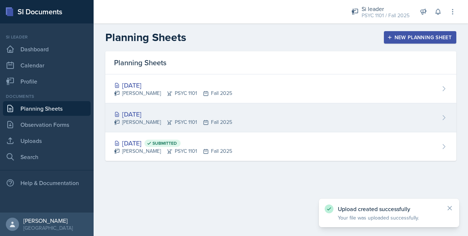
click at [140, 110] on div "Aug 25th, 2025" at bounding box center [173, 114] width 118 height 10
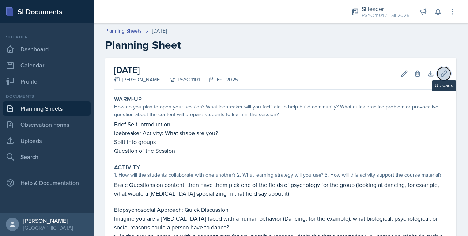
click at [441, 75] on icon at bounding box center [444, 73] width 7 height 7
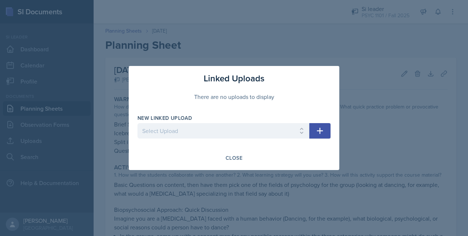
click at [318, 130] on icon "button" at bounding box center [320, 130] width 9 height 9
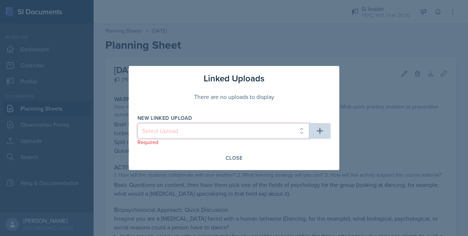
click at [210, 136] on select "Select Upload 08-15 Mock Sesh S.Se - 1" at bounding box center [224, 130] width 172 height 15
select select "4b60beab-1482-4236-980f-84f5504437eb"
click at [138, 123] on select "Select Upload 08-15 Mock Sesh S.Se - 1" at bounding box center [224, 130] width 172 height 15
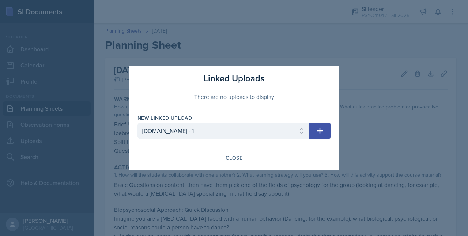
click at [318, 130] on icon "button" at bounding box center [320, 131] width 6 height 6
select select
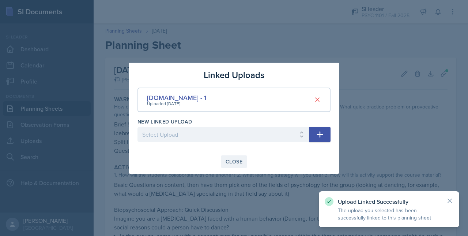
click at [238, 160] on div "Close" at bounding box center [234, 161] width 17 height 6
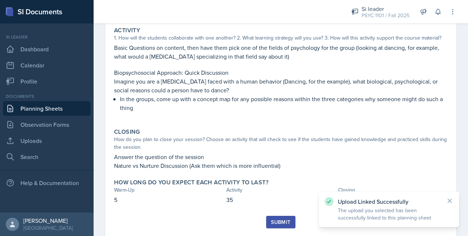
scroll to position [155, 0]
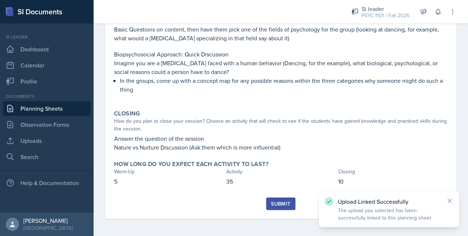
click at [269, 207] on button "Submit" at bounding box center [280, 203] width 29 height 12
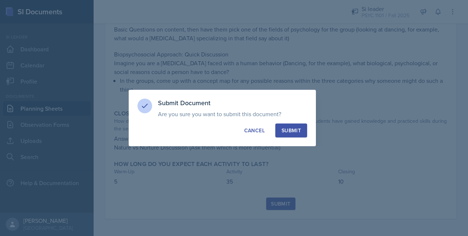
click at [285, 130] on div "Submit" at bounding box center [291, 130] width 19 height 7
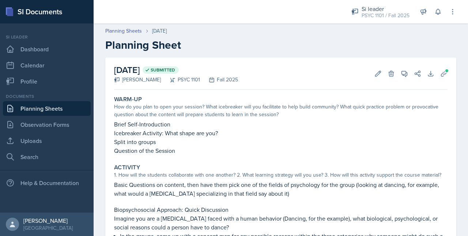
scroll to position [0, 0]
click at [121, 25] on header "Planning Sheets Aug 25th, 2025 Planning Sheet" at bounding box center [281, 39] width 375 height 39
click at [121, 28] on link "Planning Sheets" at bounding box center [123, 31] width 37 height 8
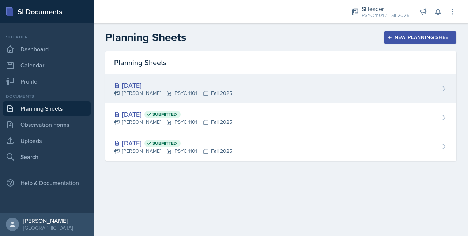
click at [138, 81] on div "Aug 27th, 2025" at bounding box center [173, 85] width 118 height 10
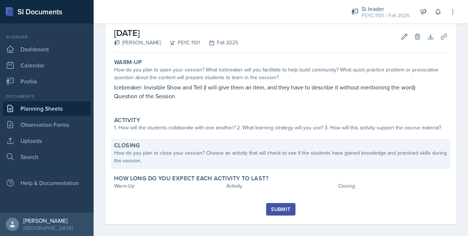
scroll to position [38, 0]
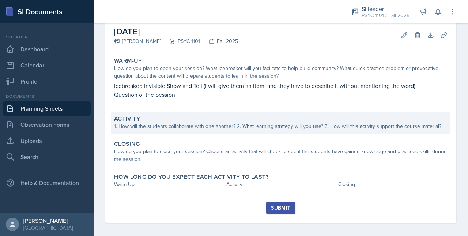
click at [153, 127] on div "1. How will the students collaborate with one another? 2. What learning strateg…" at bounding box center [281, 126] width 334 height 8
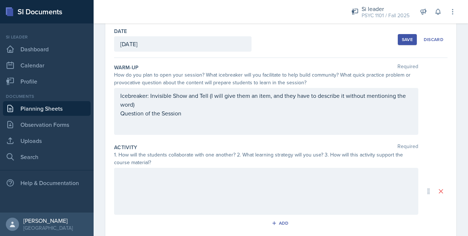
click at [135, 189] on div at bounding box center [266, 191] width 304 height 47
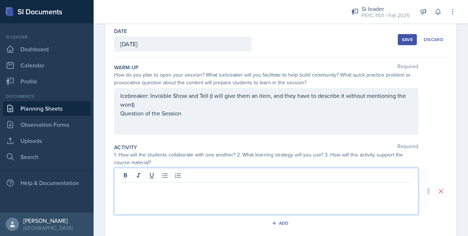
scroll to position [48, 0]
